Goal: Transaction & Acquisition: Register for event/course

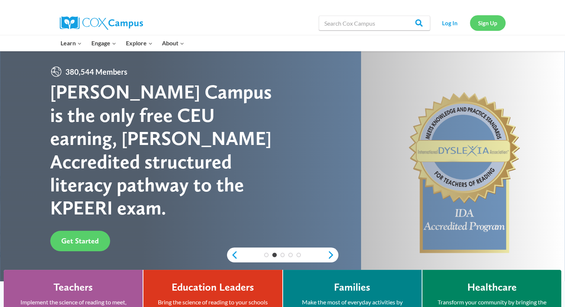
click at [490, 25] on link "Sign Up" at bounding box center [488, 22] width 36 height 15
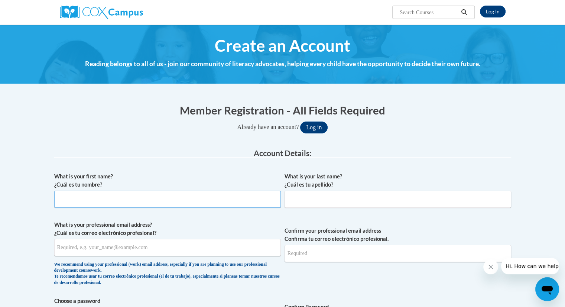
click at [106, 200] on input "What is your first name? ¿Cuál es tu nombre?" at bounding box center [167, 199] width 227 height 17
type input "Sorcha"
type input "[PERSON_NAME]"
click at [74, 247] on input "What is your professional email address? ¿Cuál es tu correo electrónico profesi…" at bounding box center [167, 247] width 227 height 17
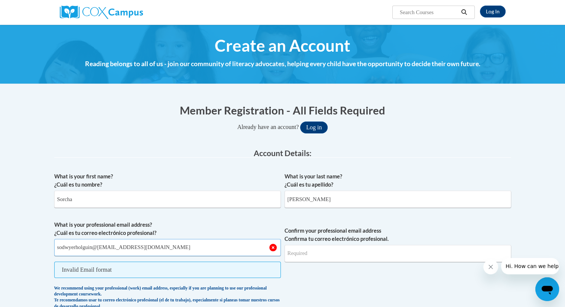
type input "sodwyerholguin@[EMAIL_ADDRESS][DOMAIN_NAME]"
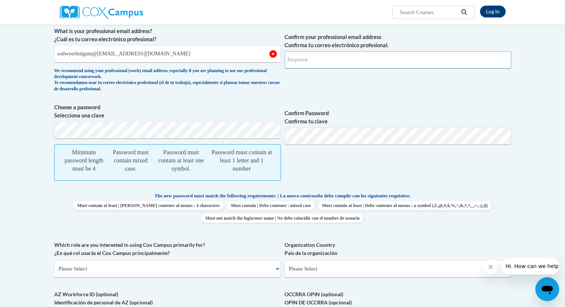
click at [343, 52] on input "Confirm your professional email address Confirma tu correo electrónico profesio…" at bounding box center [398, 59] width 227 height 17
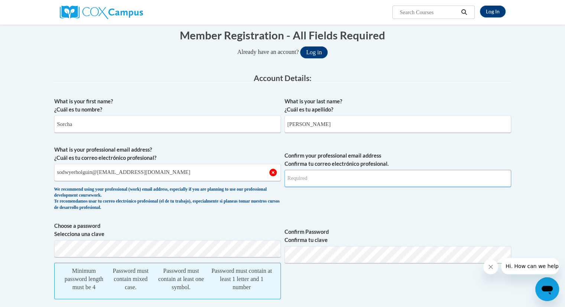
scroll to position [75, 0]
type input "[EMAIL_ADDRESS][DOMAIN_NAME]"
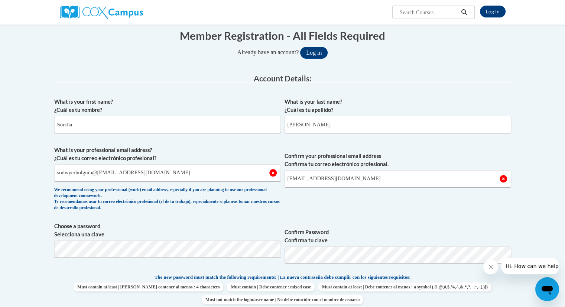
click at [490, 269] on icon "Close message from company" at bounding box center [491, 267] width 6 height 6
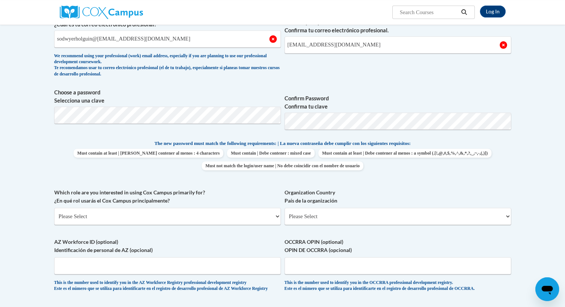
scroll to position [223, 0]
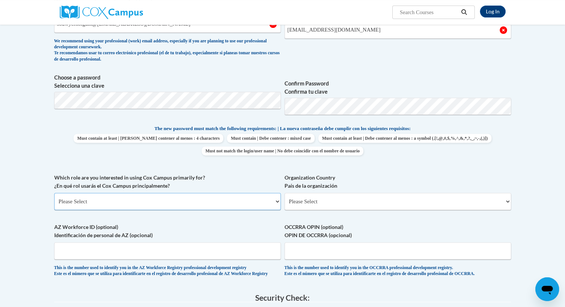
click at [120, 201] on select "Please Select College/University | Colegio/Universidad Community/Nonprofit Part…" at bounding box center [167, 201] width 227 height 17
select select "fbf2d438-af2f-41f8-98f1-81c410e29de3"
click at [54, 193] on select "Please Select College/University | Colegio/Universidad Community/Nonprofit Part…" at bounding box center [167, 201] width 227 height 17
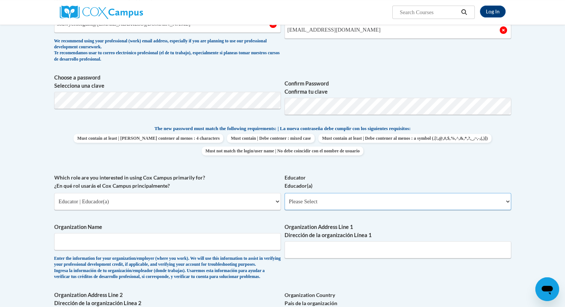
click at [508, 201] on select "Please Select Early Learning/Daycare Teacher/Family Home Care Provider | Maestr…" at bounding box center [398, 201] width 227 height 17
select select "5e2af403-4f2c-4e49-a02f-103e55d7b75b"
click at [285, 193] on select "Please Select Early Learning/Daycare Teacher/Family Home Care Provider | Maestr…" at bounding box center [398, 201] width 227 height 17
click at [210, 241] on input "Organization Name" at bounding box center [167, 241] width 227 height 17
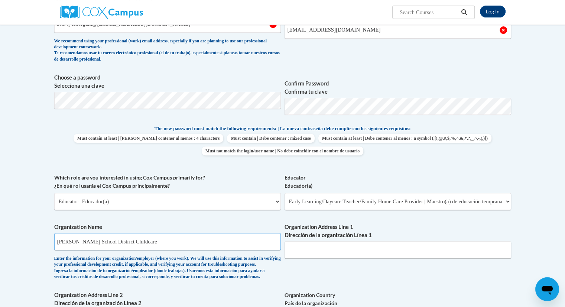
type input "[PERSON_NAME] School District Childcare"
click at [310, 249] on input "Organization Address Line 1 Dirección de la organización Línea 1" at bounding box center [398, 249] width 227 height 17
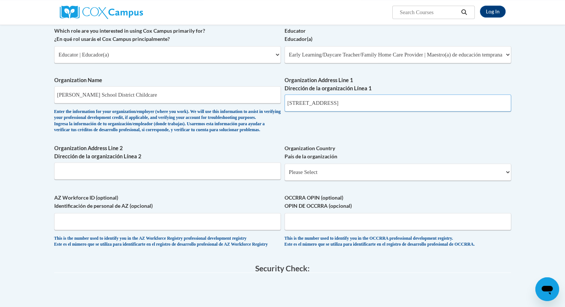
scroll to position [372, 0]
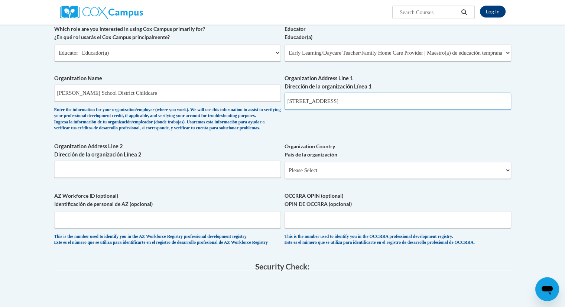
type input "[STREET_ADDRESS]"
click at [85, 178] on input "Organization Address Line 2 Dirección de la organización Línea 2" at bounding box center [167, 168] width 227 height 17
click at [92, 178] on input "Organization Address Line 2 Dirección de la organización Línea 2" at bounding box center [167, 168] width 227 height 17
type input "[PERSON_NAME]"
click at [507, 179] on select "Please Select [GEOGRAPHIC_DATA] | [GEOGRAPHIC_DATA] Outside of [GEOGRAPHIC_DATA…" at bounding box center [398, 170] width 227 height 17
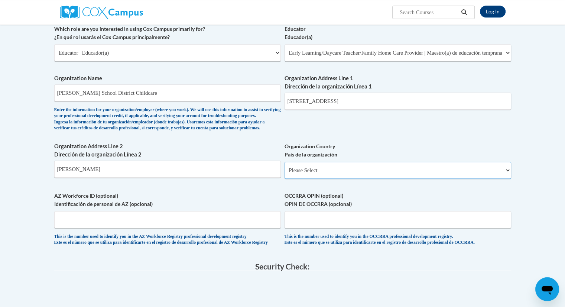
select select "ad49bcad-a171-4b2e-b99c-48b446064914"
click at [285, 173] on select "Please Select [GEOGRAPHIC_DATA] | [GEOGRAPHIC_DATA] Outside of [GEOGRAPHIC_DATA…" at bounding box center [398, 170] width 227 height 17
select select
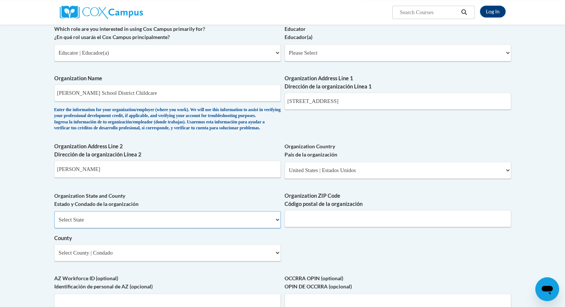
click at [279, 228] on select "Select State [US_STATE] [US_STATE] [US_STATE] [US_STATE] [US_STATE] [US_STATE] …" at bounding box center [167, 219] width 227 height 17
select select "[US_STATE]"
click at [54, 223] on select "Select State [US_STATE] [US_STATE] [US_STATE] [US_STATE] [US_STATE] [US_STATE] …" at bounding box center [167, 219] width 227 height 17
click at [345, 227] on input "Organization ZIP Code Código postal de la organización" at bounding box center [398, 218] width 227 height 17
type input "80107"
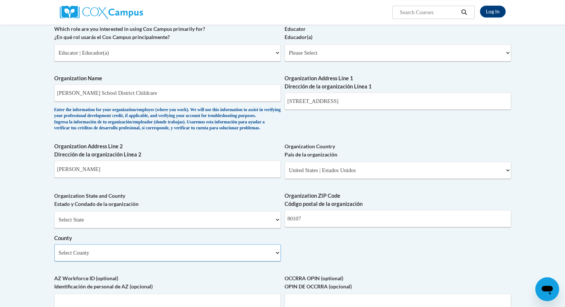
click at [279, 261] on select "Select County Adams Alamosa [GEOGRAPHIC_DATA] [PERSON_NAME] [GEOGRAPHIC_DATA] B…" at bounding box center [167, 252] width 227 height 17
select select "[PERSON_NAME]"
click at [54, 256] on select "Select County Adams Alamosa [GEOGRAPHIC_DATA] [PERSON_NAME] [GEOGRAPHIC_DATA] B…" at bounding box center [167, 252] width 227 height 17
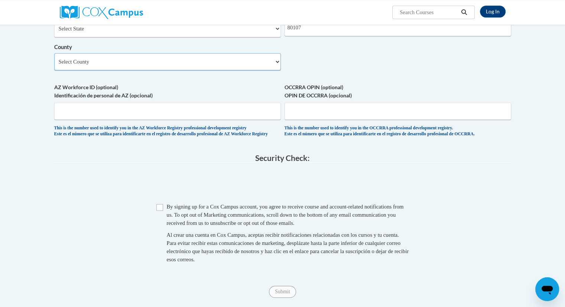
scroll to position [565, 0]
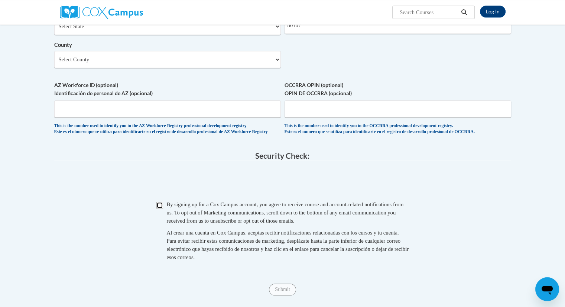
click at [160, 208] on input "Checkbox" at bounding box center [159, 205] width 7 height 7
checkbox input "true"
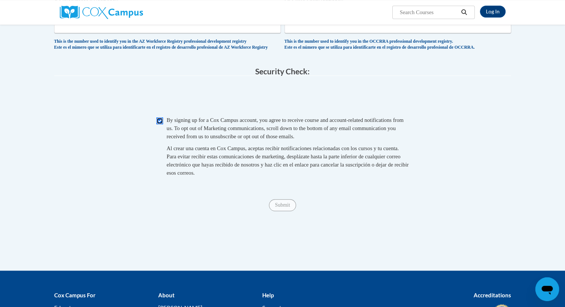
drag, startPoint x: 567, startPoint y: 303, endPoint x: 9, endPoint y: 16, distance: 627.9
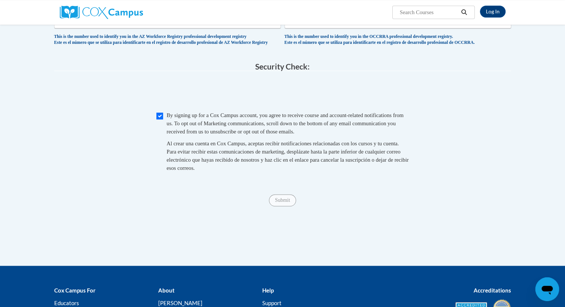
click at [282, 202] on span "Submit" at bounding box center [282, 200] width 27 height 6
click at [284, 202] on span "Submit" at bounding box center [282, 200] width 27 height 6
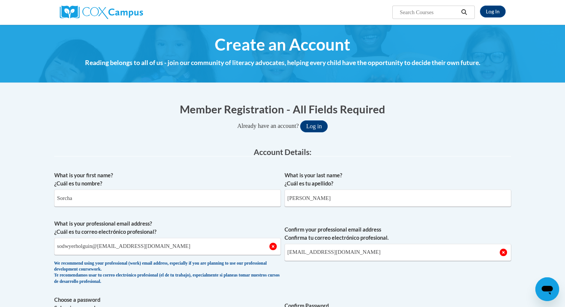
scroll to position [0, 0]
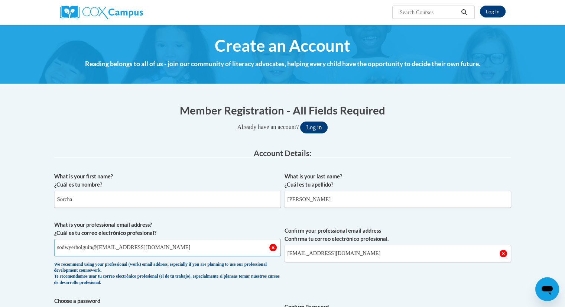
click at [131, 249] on input "sodwyerholguin@[EMAIL_ADDRESS][DOMAIN_NAME]" at bounding box center [167, 247] width 227 height 17
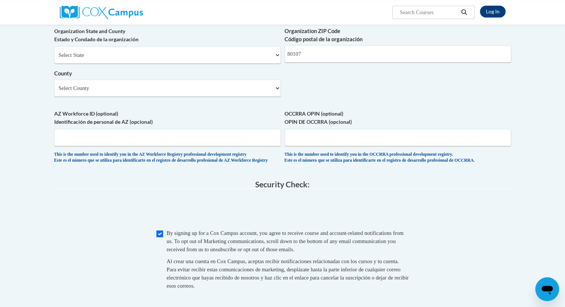
scroll to position [753, 0]
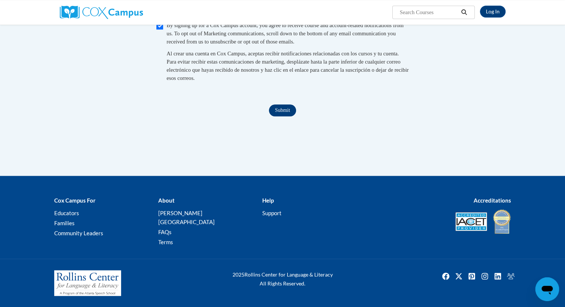
type input "[EMAIL_ADDRESS][DOMAIN_NAME]"
click at [279, 116] on input "Submit" at bounding box center [282, 110] width 27 height 12
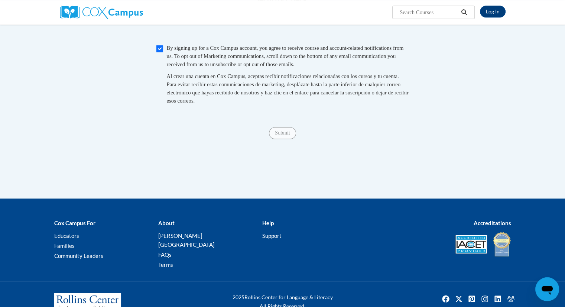
scroll to position [785, 0]
